Goal: Entertainment & Leisure: Browse casually

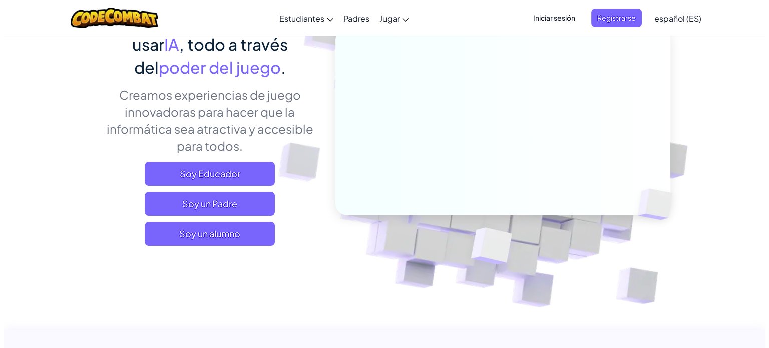
scroll to position [150, 0]
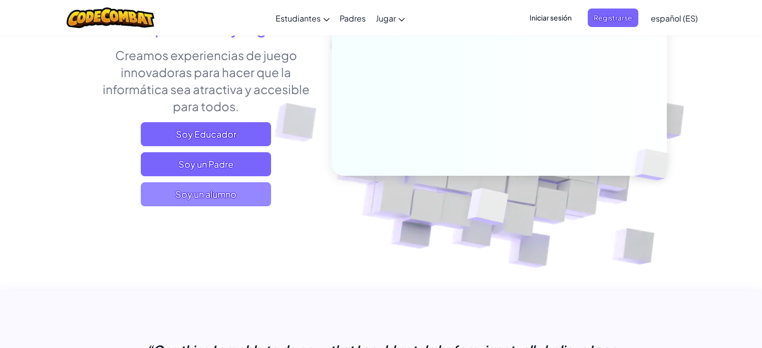
click at [233, 200] on span "Soy un alumno" at bounding box center [206, 194] width 130 height 24
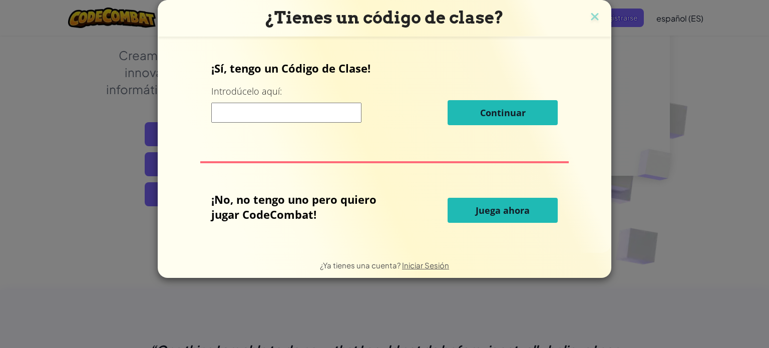
click at [485, 206] on span "Juega ahora" at bounding box center [503, 210] width 54 height 12
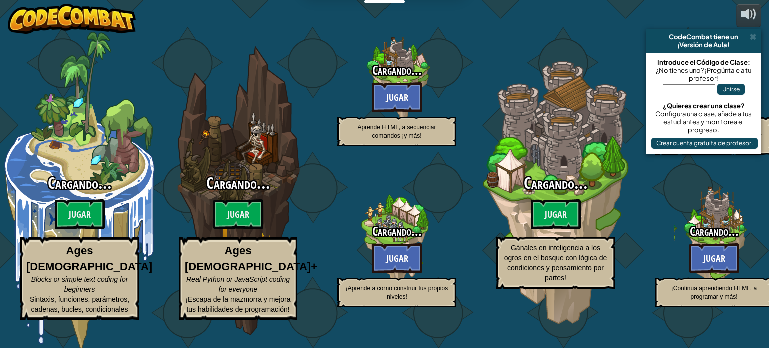
select select "es-ES"
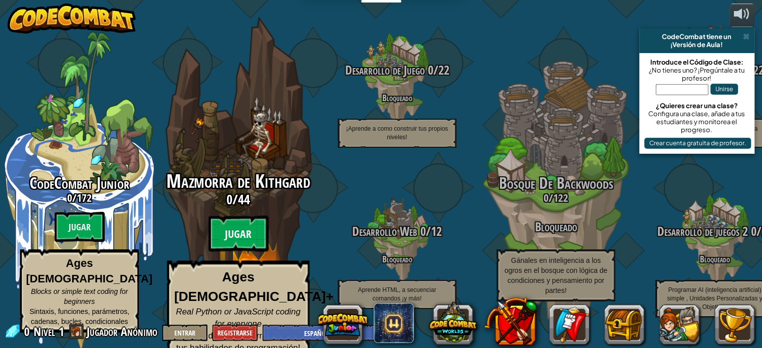
click at [241, 232] on btn "Jugar" at bounding box center [238, 234] width 60 height 36
select select "es-ES"
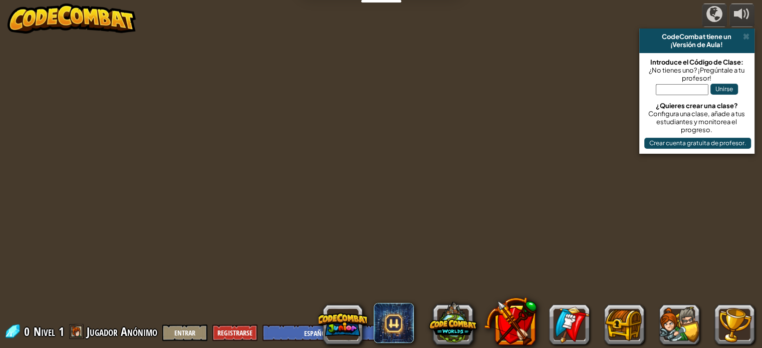
select select "es-ES"
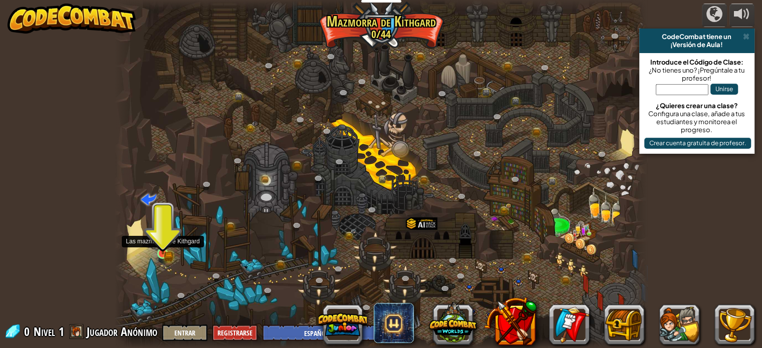
click at [161, 247] on img at bounding box center [162, 240] width 13 height 29
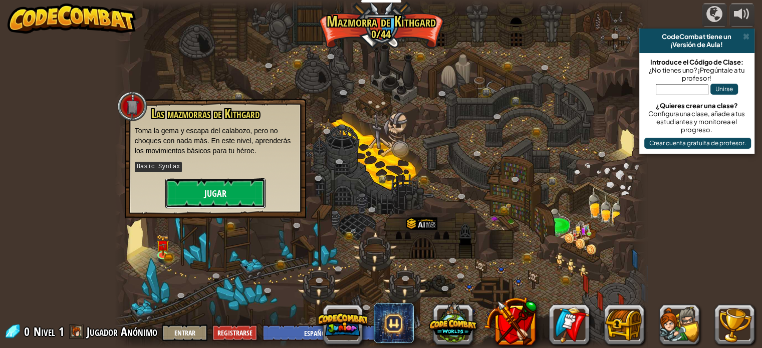
drag, startPoint x: 222, startPoint y: 192, endPoint x: 228, endPoint y: 193, distance: 6.1
click at [228, 193] on button "Jugar" at bounding box center [215, 193] width 100 height 30
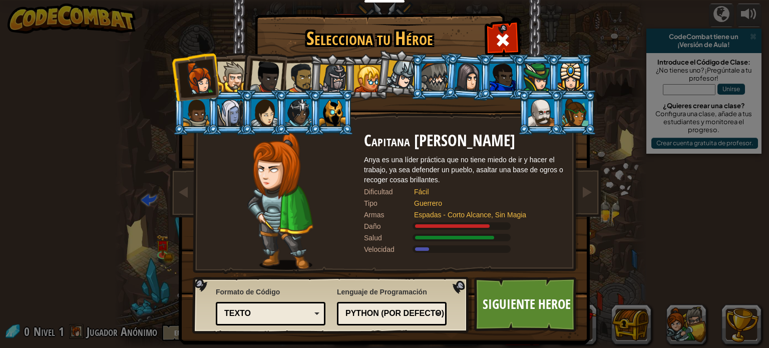
click at [280, 311] on div "Texto" at bounding box center [267, 314] width 87 height 12
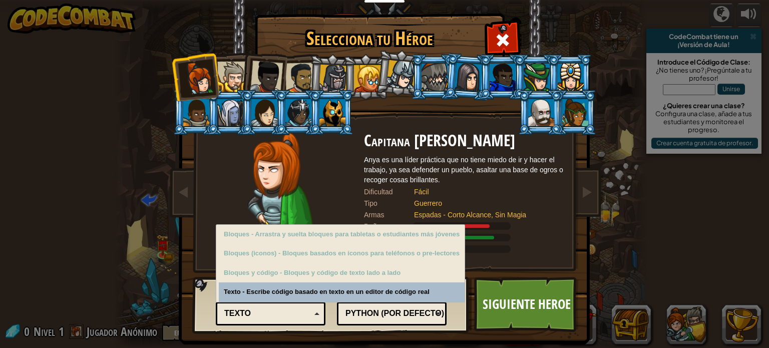
click at [280, 311] on div "Texto" at bounding box center [267, 314] width 87 height 12
